Goal: Task Accomplishment & Management: Manage account settings

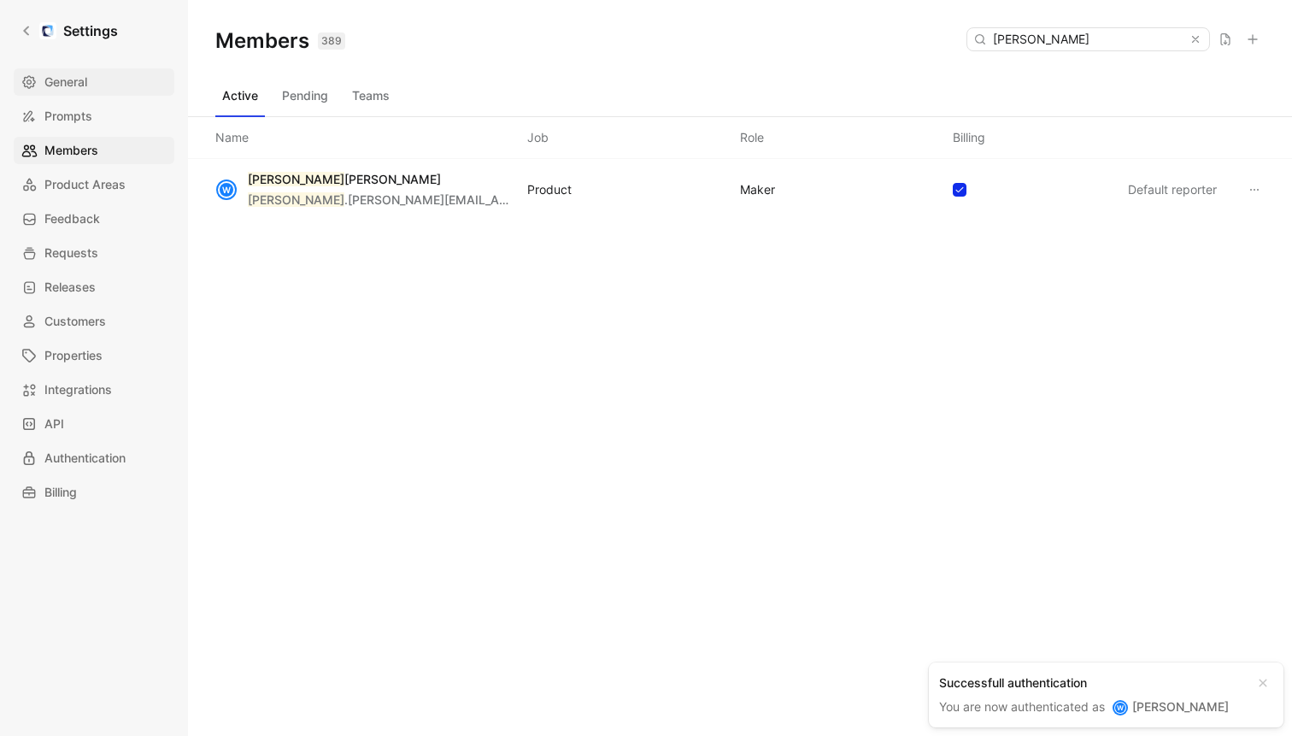
click at [62, 77] on span "General" at bounding box center [65, 82] width 43 height 21
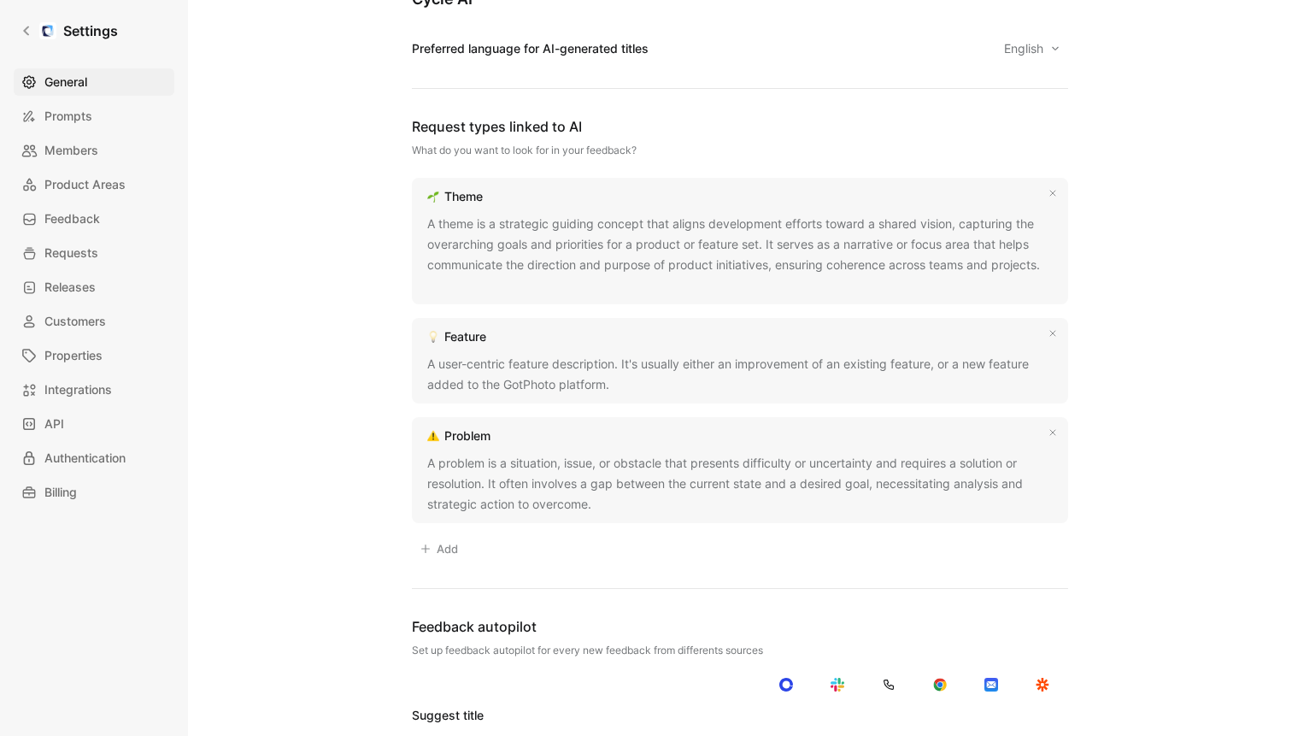
scroll to position [1559, 0]
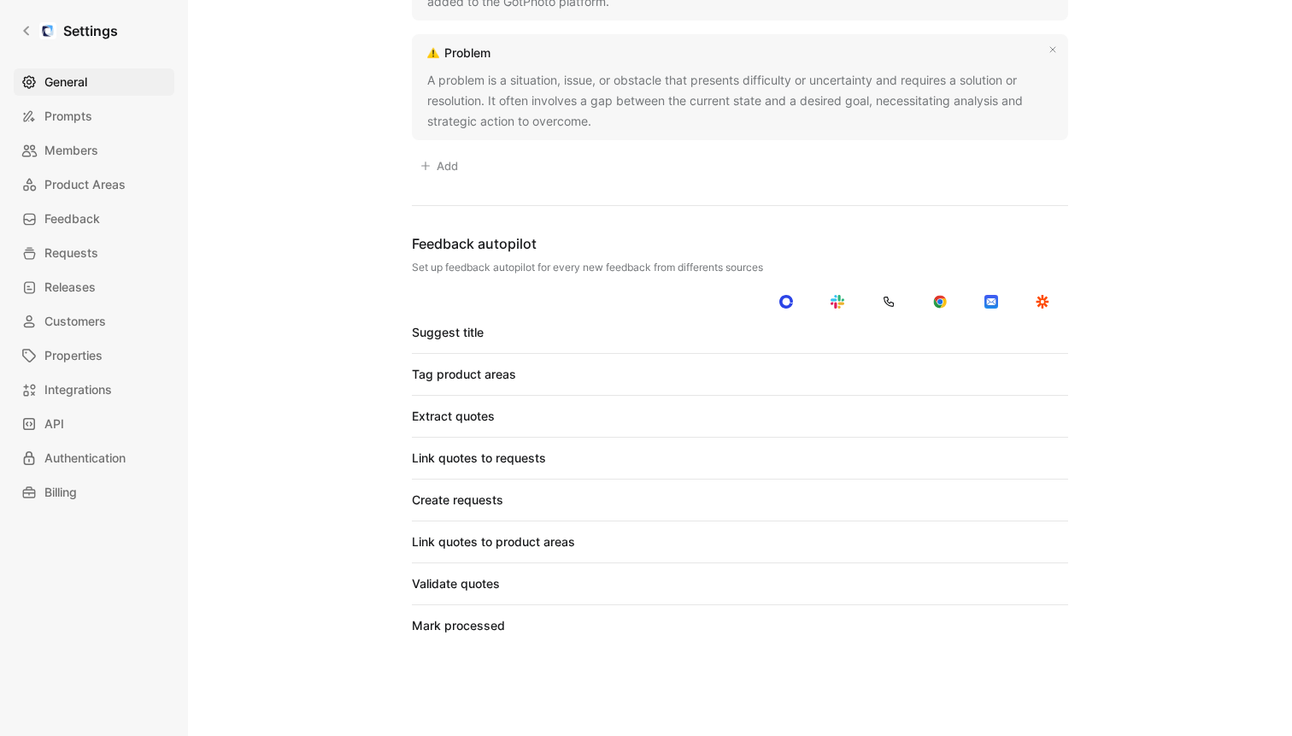
scroll to position [1559, 0]
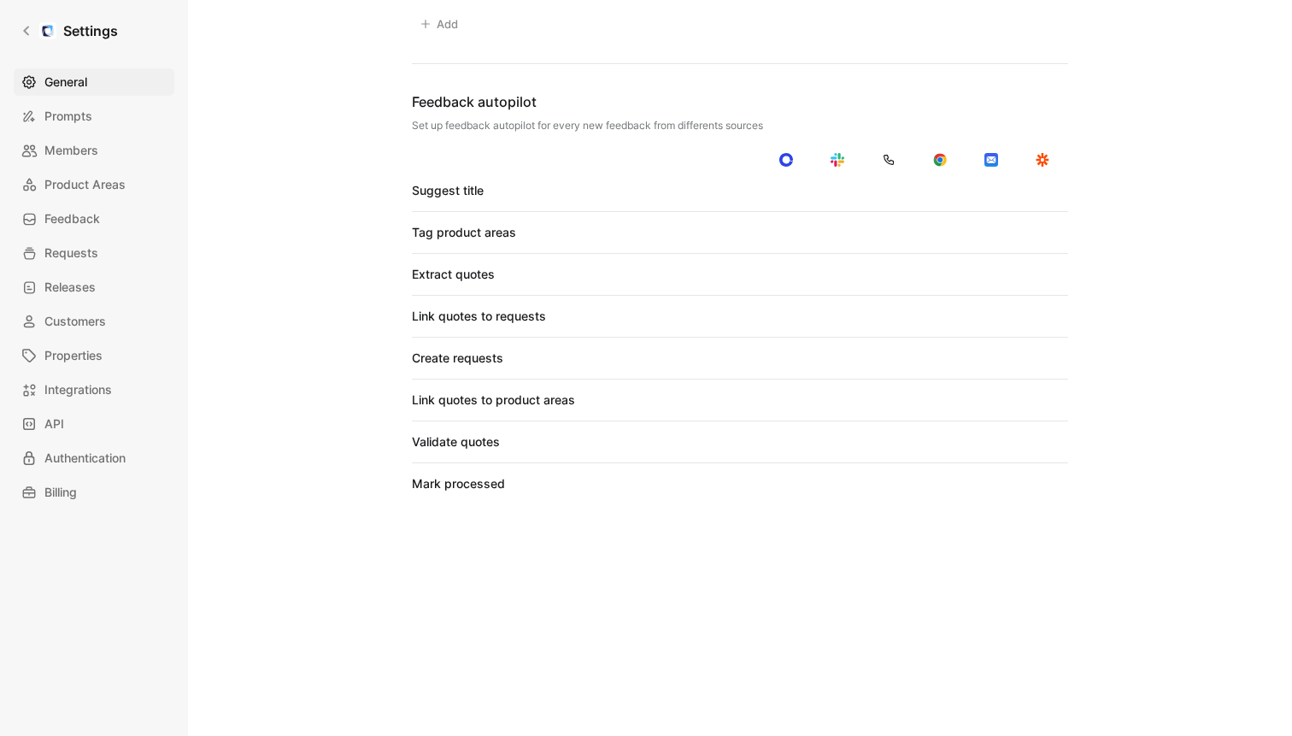
click at [888, 192] on div at bounding box center [884, 191] width 12 height 12
click at [0, 0] on input "checkbox" at bounding box center [0, 0] width 0 height 0
click at [888, 244] on div "Suggest title Tag product areas Extract quotes Link quotes to requests Create r…" at bounding box center [740, 337] width 656 height 314
click at [888, 233] on div at bounding box center [884, 232] width 12 height 12
click at [0, 0] on input "checkbox" at bounding box center [0, 0] width 0 height 0
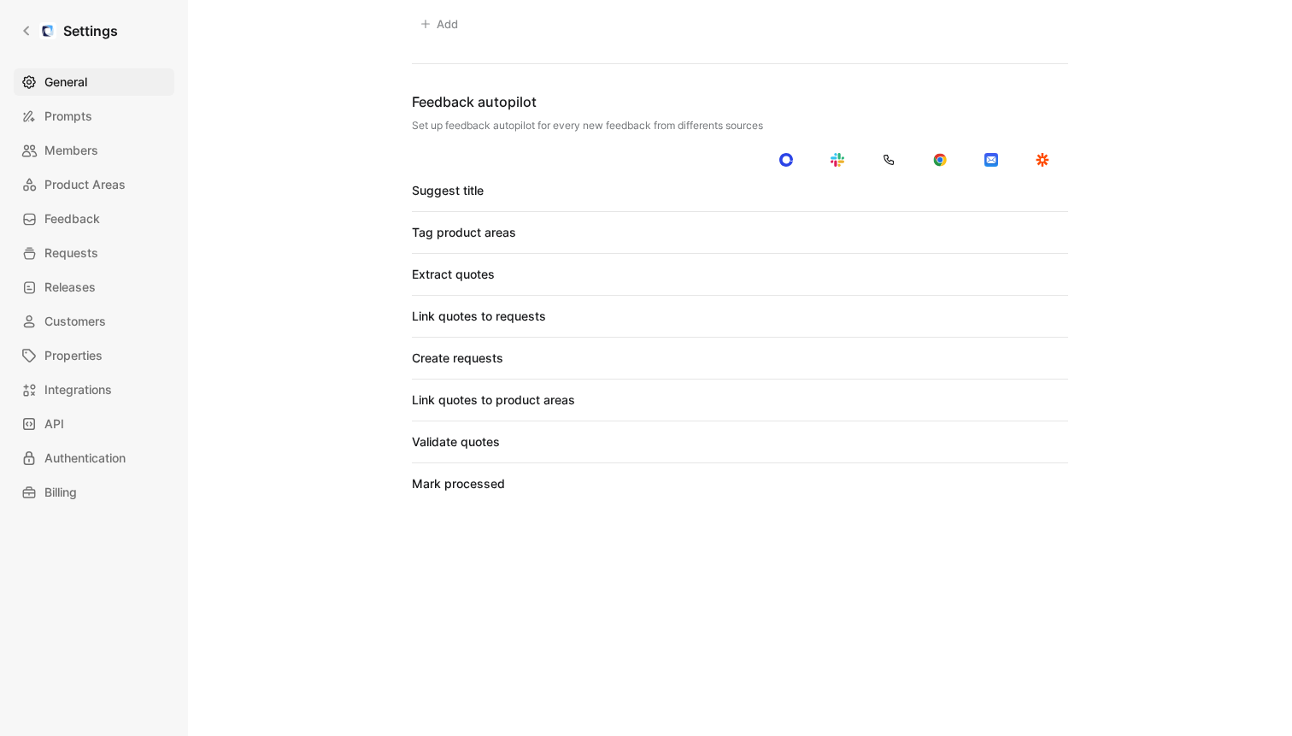
click at [888, 264] on div "Extract quotes" at bounding box center [740, 274] width 656 height 21
click at [888, 273] on div at bounding box center [884, 274] width 12 height 12
click at [0, 0] on input "checkbox" at bounding box center [0, 0] width 0 height 0
click at [888, 314] on div at bounding box center [884, 316] width 12 height 12
click at [0, 0] on input "checkbox" at bounding box center [0, 0] width 0 height 0
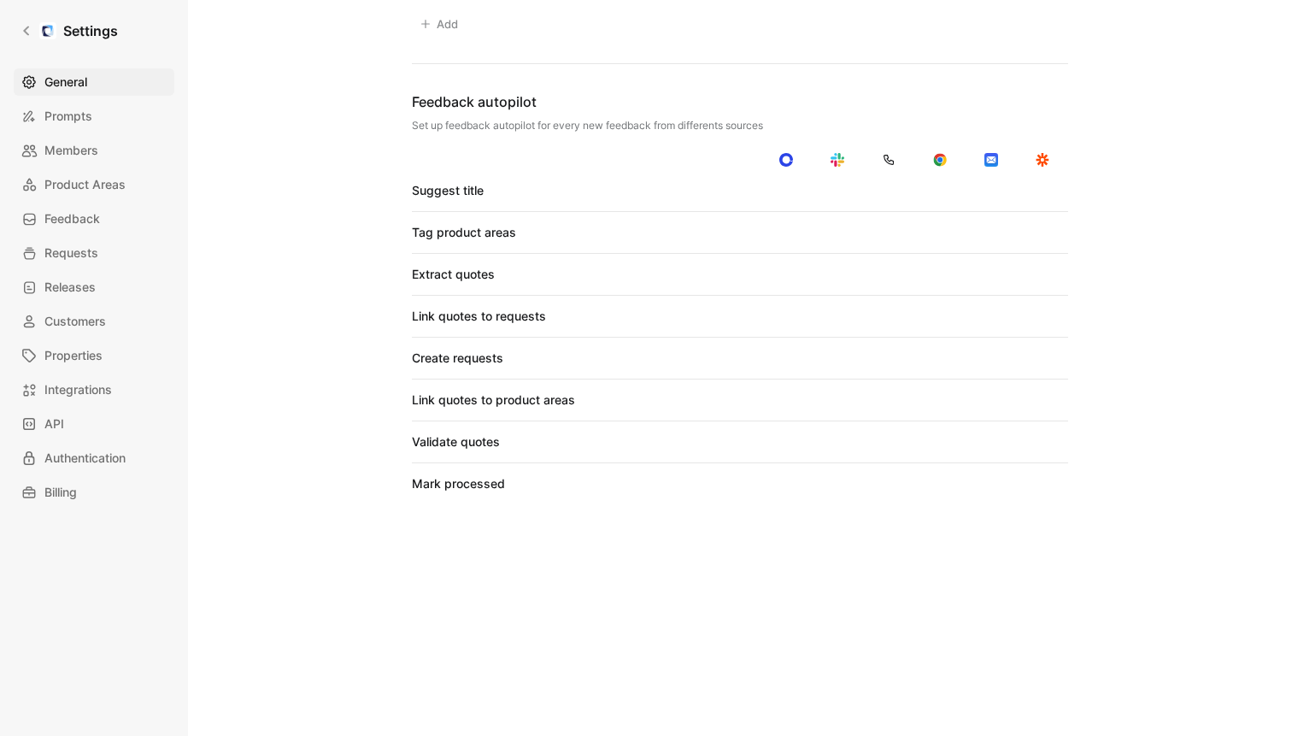
click at [888, 354] on div at bounding box center [884, 358] width 12 height 12
click at [0, 0] on input "checkbox" at bounding box center [0, 0] width 0 height 0
click at [890, 395] on div at bounding box center [889, 399] width 24 height 15
click at [0, 0] on input "checkbox" at bounding box center [0, 0] width 0 height 0
click at [890, 480] on div at bounding box center [889, 483] width 24 height 15
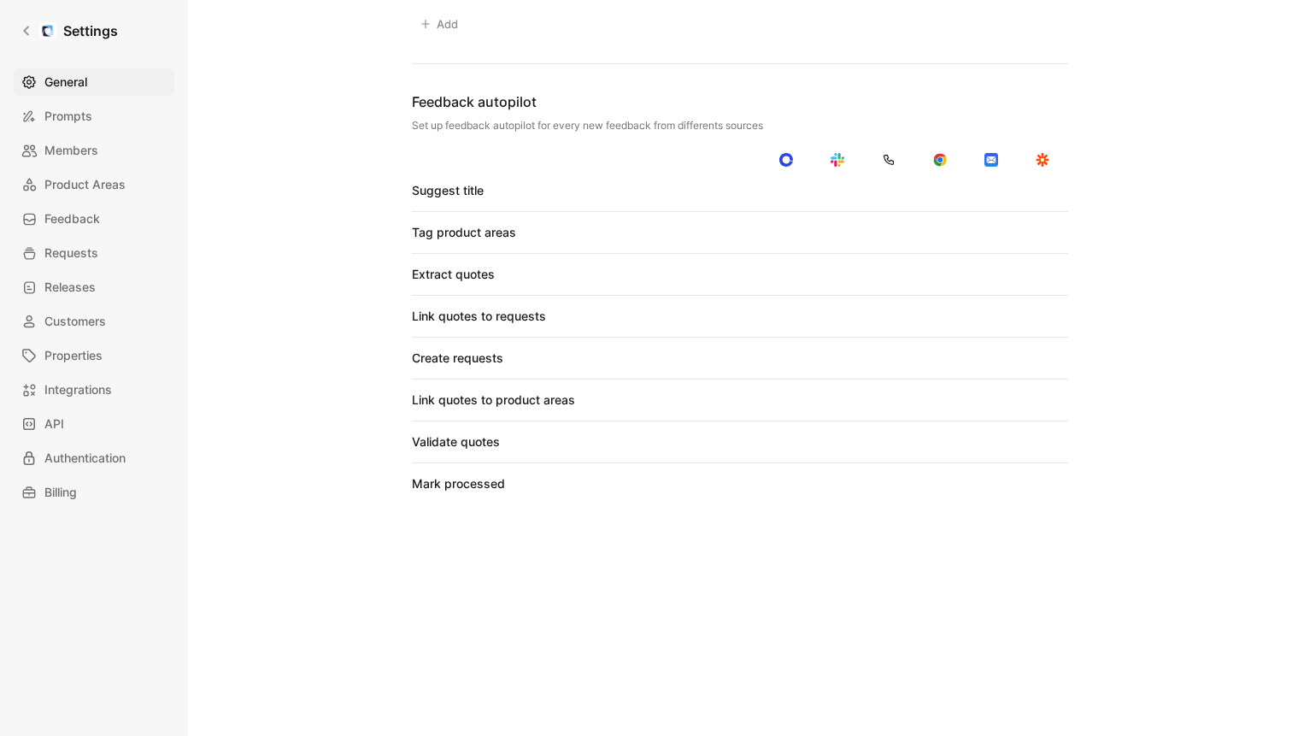
click at [0, 0] on input "checkbox" at bounding box center [0, 0] width 0 height 0
click at [784, 443] on div at bounding box center [782, 442] width 12 height 12
click at [0, 0] on input "checkbox" at bounding box center [0, 0] width 0 height 0
click at [842, 443] on div at bounding box center [837, 441] width 24 height 15
click at [0, 0] on input "checkbox" at bounding box center [0, 0] width 0 height 0
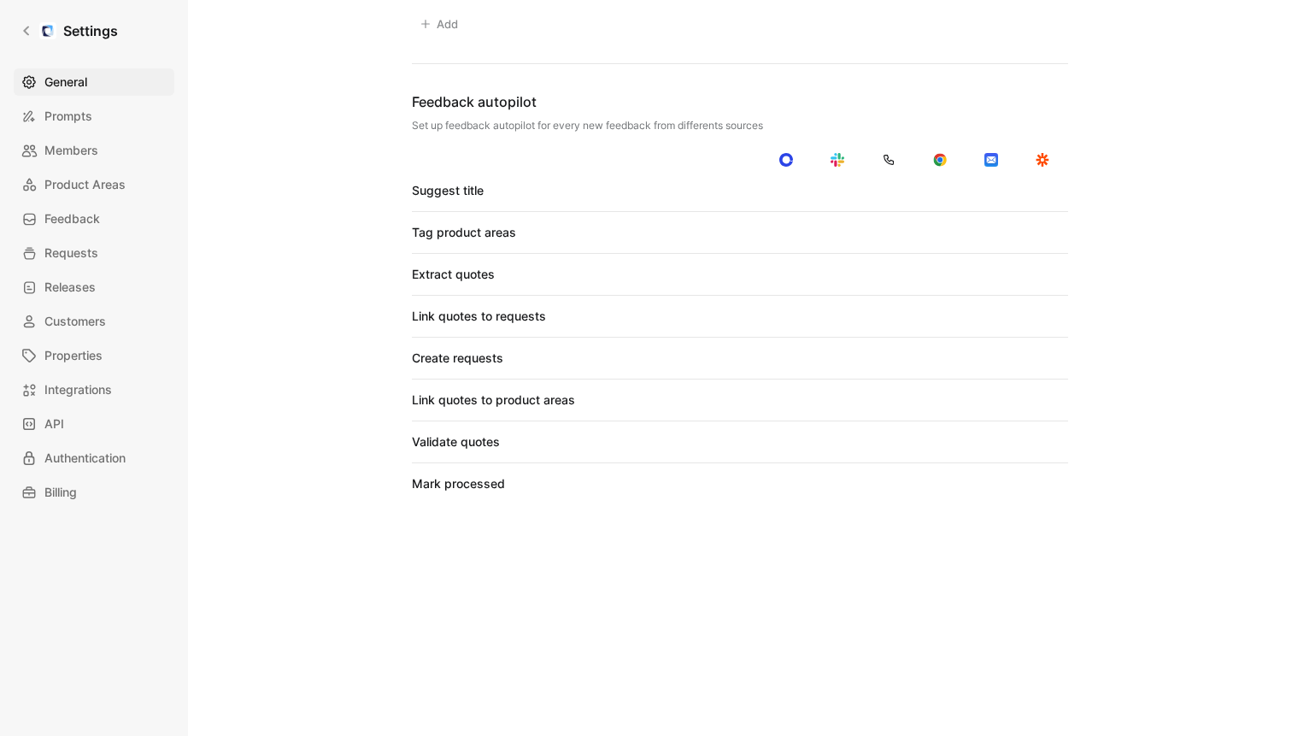
click at [885, 443] on div at bounding box center [884, 442] width 12 height 12
click at [0, 0] on input "checkbox" at bounding box center [0, 0] width 0 height 0
click at [936, 443] on div at bounding box center [936, 442] width 12 height 12
click at [0, 0] on input "checkbox" at bounding box center [0, 0] width 0 height 0
click at [987, 443] on div at bounding box center [987, 442] width 12 height 12
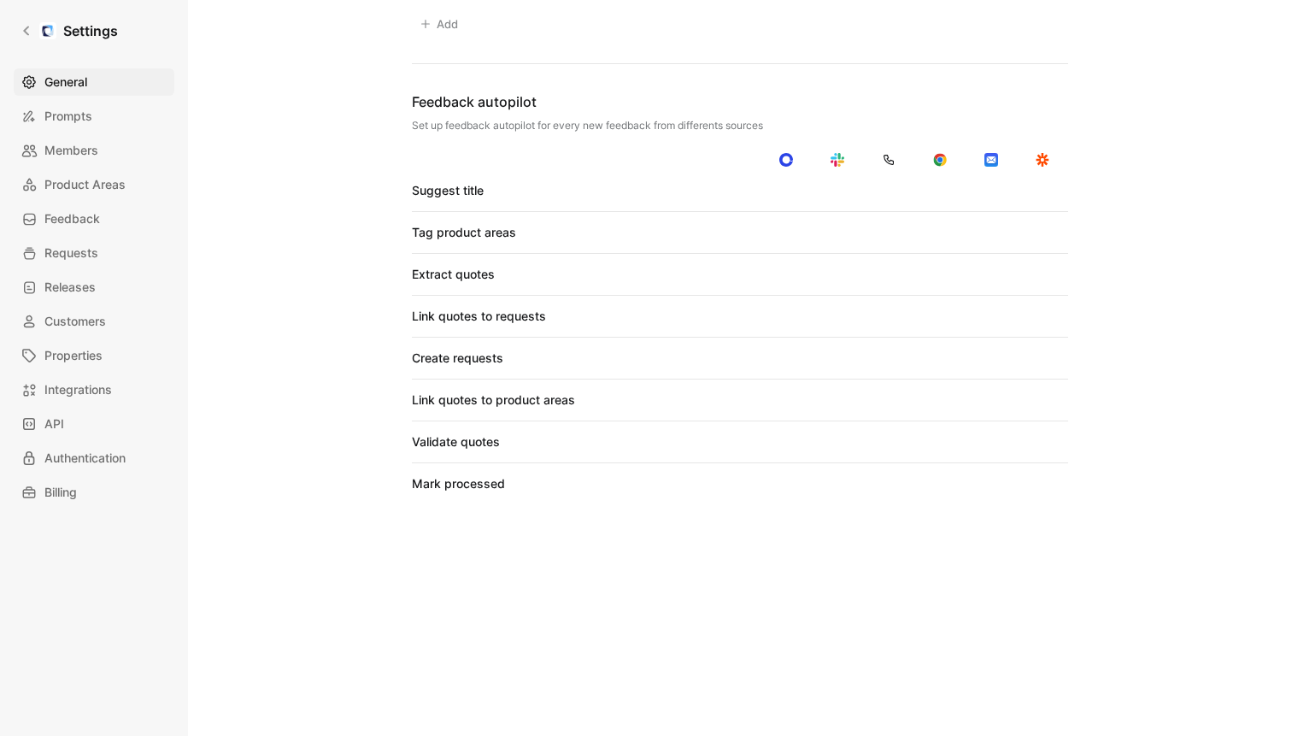
click at [0, 0] on input "checkbox" at bounding box center [0, 0] width 0 height 0
click at [1042, 194] on div at bounding box center [1038, 191] width 12 height 12
click at [0, 0] on input "checkbox" at bounding box center [0, 0] width 0 height 0
click at [1042, 228] on div at bounding box center [1038, 232] width 12 height 12
click at [0, 0] on input "checkbox" at bounding box center [0, 0] width 0 height 0
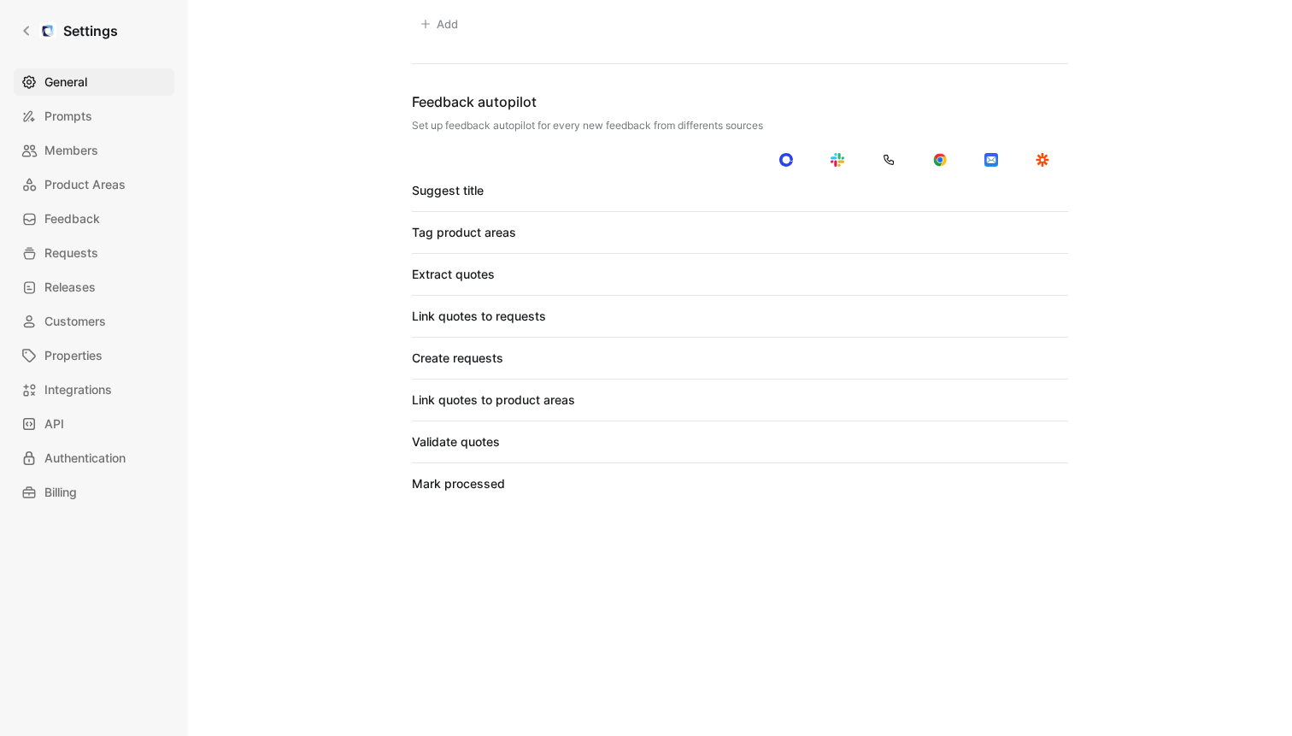
click at [1042, 287] on div "Suggest title Tag product areas Extract quotes Link quotes to requests Create r…" at bounding box center [740, 337] width 656 height 314
click at [1041, 274] on div at bounding box center [1038, 274] width 12 height 12
click at [0, 0] on input "checkbox" at bounding box center [0, 0] width 0 height 0
click at [1041, 310] on div at bounding box center [1038, 316] width 12 height 12
click at [0, 0] on input "checkbox" at bounding box center [0, 0] width 0 height 0
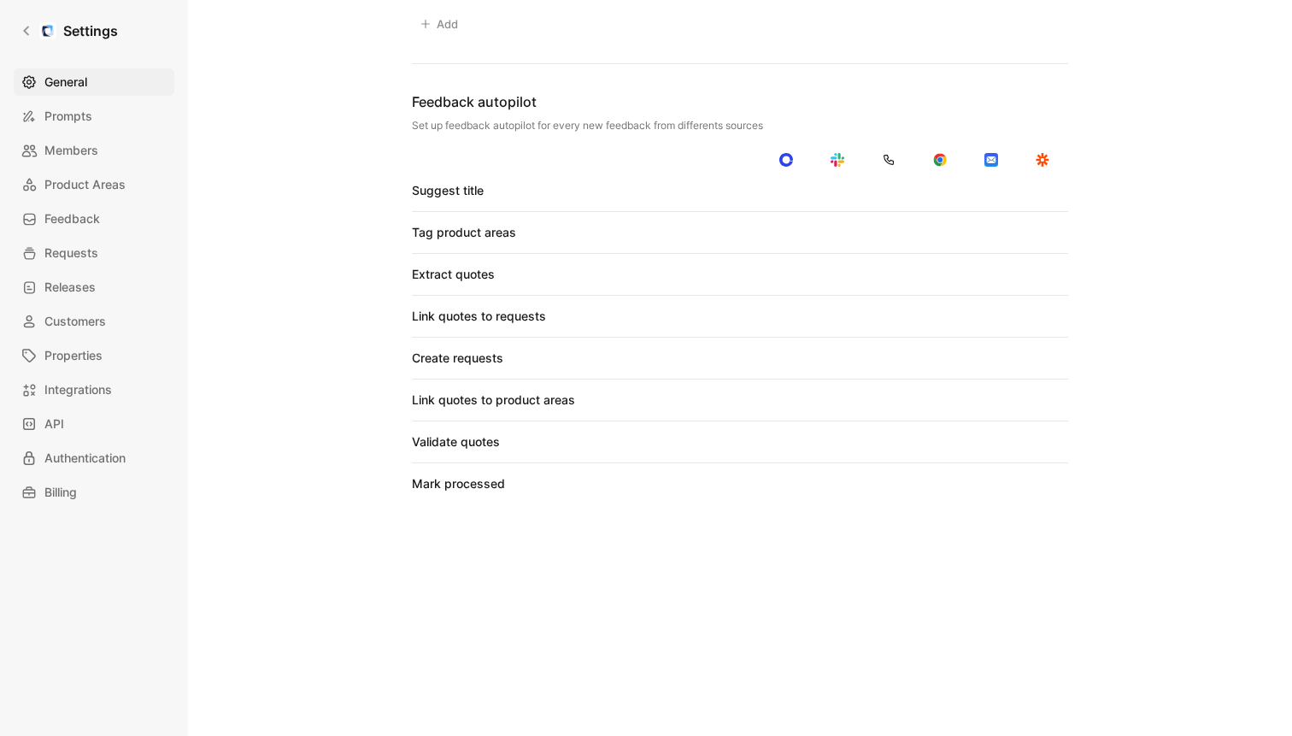
click at [1041, 346] on div "Suggest title Tag product areas Extract quotes Link quotes to requests Create r…" at bounding box center [740, 337] width 656 height 314
click at [1041, 359] on div at bounding box center [1038, 358] width 12 height 12
click at [0, 0] on input "checkbox" at bounding box center [0, 0] width 0 height 0
click at [1041, 405] on div at bounding box center [1043, 399] width 24 height 15
click at [0, 0] on input "checkbox" at bounding box center [0, 0] width 0 height 0
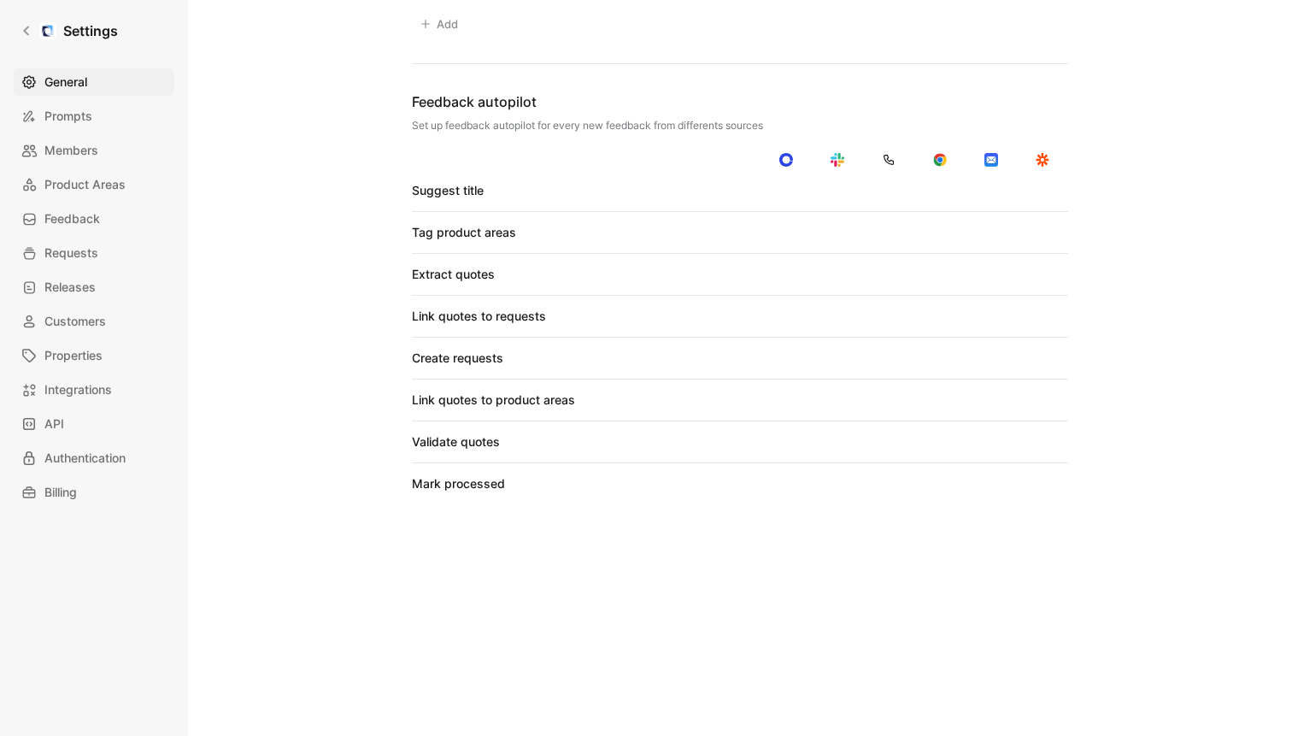
click at [1041, 432] on div "Validate quotes" at bounding box center [740, 442] width 656 height 21
click at [1041, 435] on div at bounding box center [1043, 441] width 24 height 15
click at [0, 0] on input "checkbox" at bounding box center [0, 0] width 0 height 0
click at [1041, 477] on div at bounding box center [1043, 483] width 24 height 15
click at [0, 0] on input "checkbox" at bounding box center [0, 0] width 0 height 0
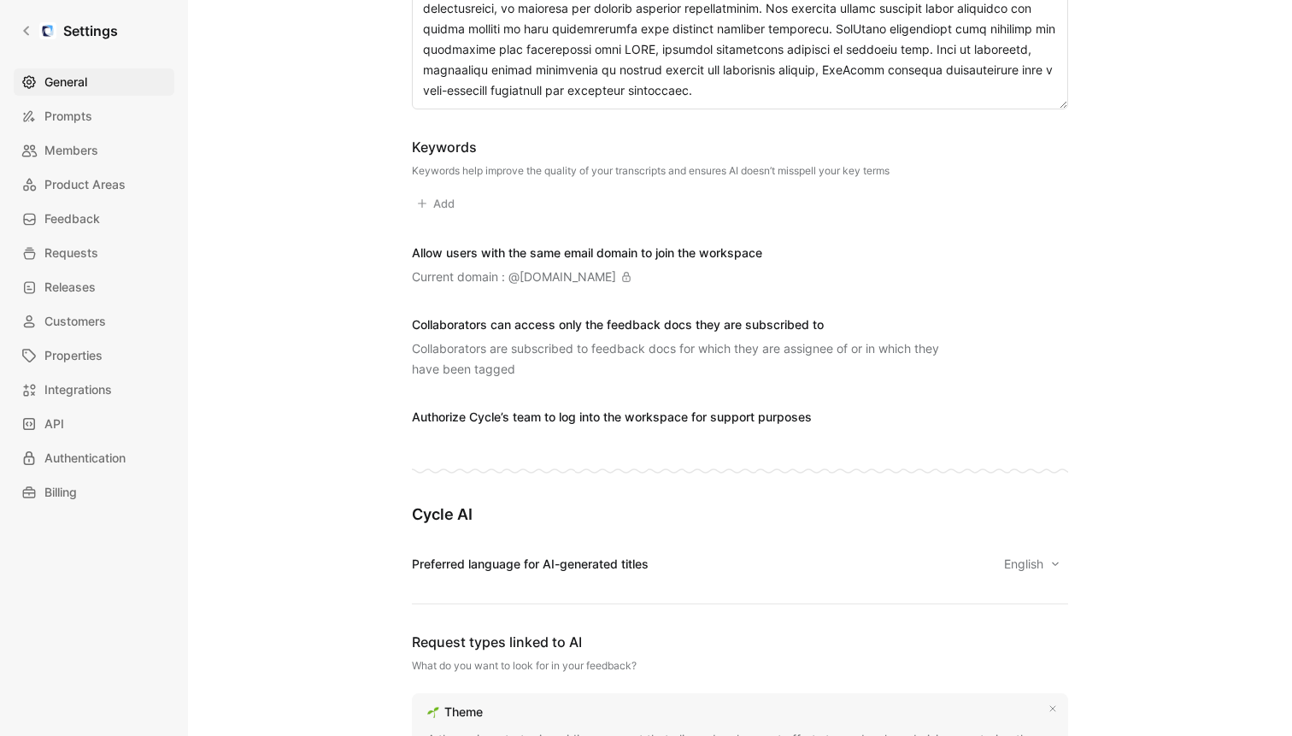
scroll to position [0, 0]
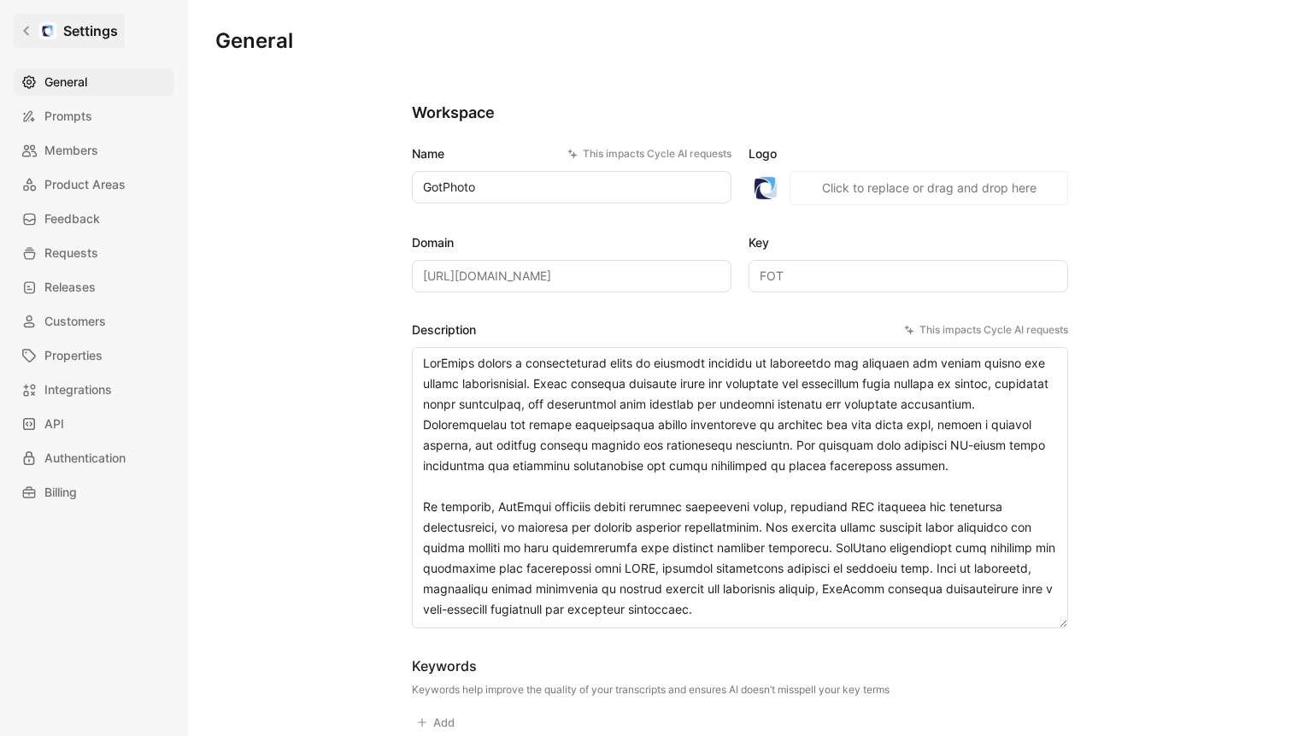
click at [27, 41] on link "Settings" at bounding box center [69, 31] width 111 height 34
